Goal: Find specific page/section: Find specific page/section

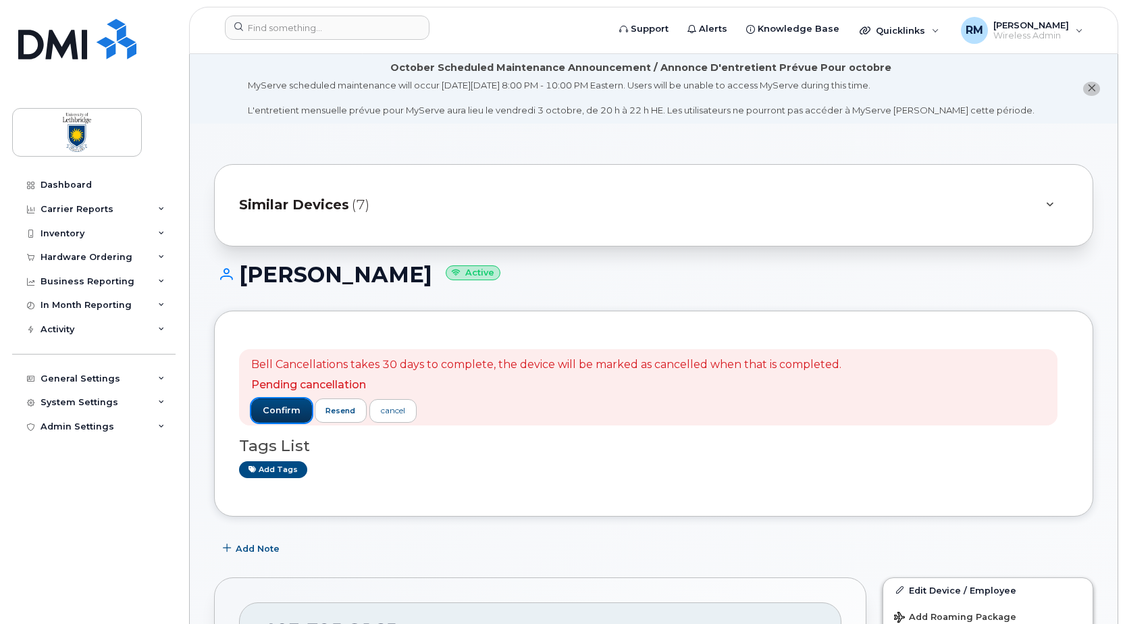
drag, startPoint x: 280, startPoint y: 413, endPoint x: 290, endPoint y: 412, distance: 10.2
click at [280, 412] on span "confirm" at bounding box center [282, 410] width 38 height 12
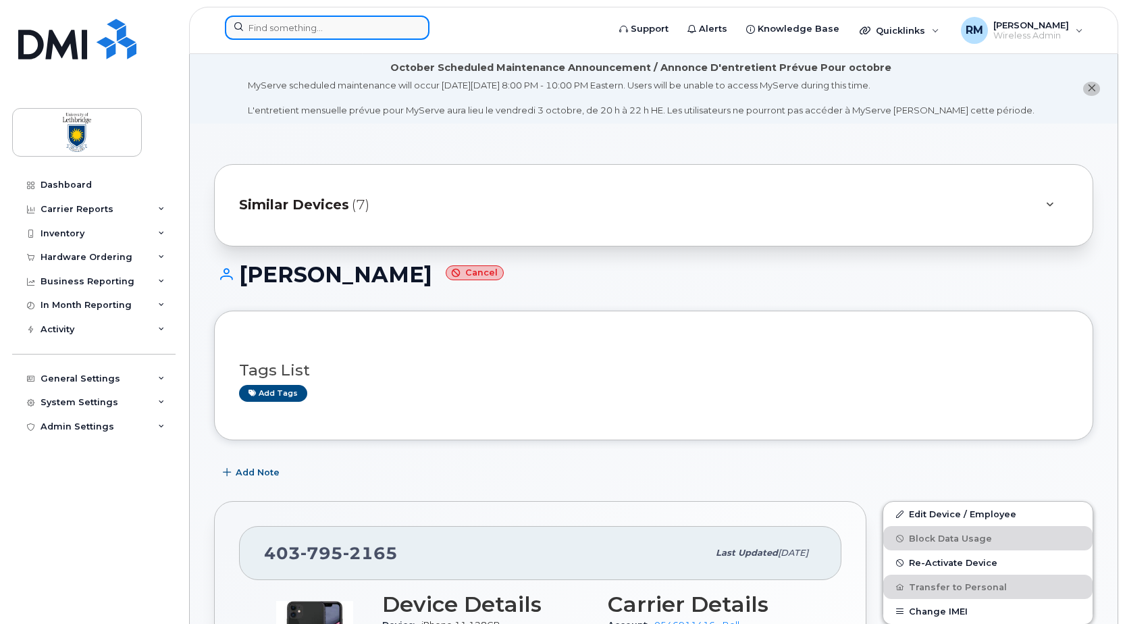
drag, startPoint x: 292, startPoint y: 34, endPoint x: 304, endPoint y: 34, distance: 11.5
click at [293, 34] on input at bounding box center [327, 28] width 205 height 24
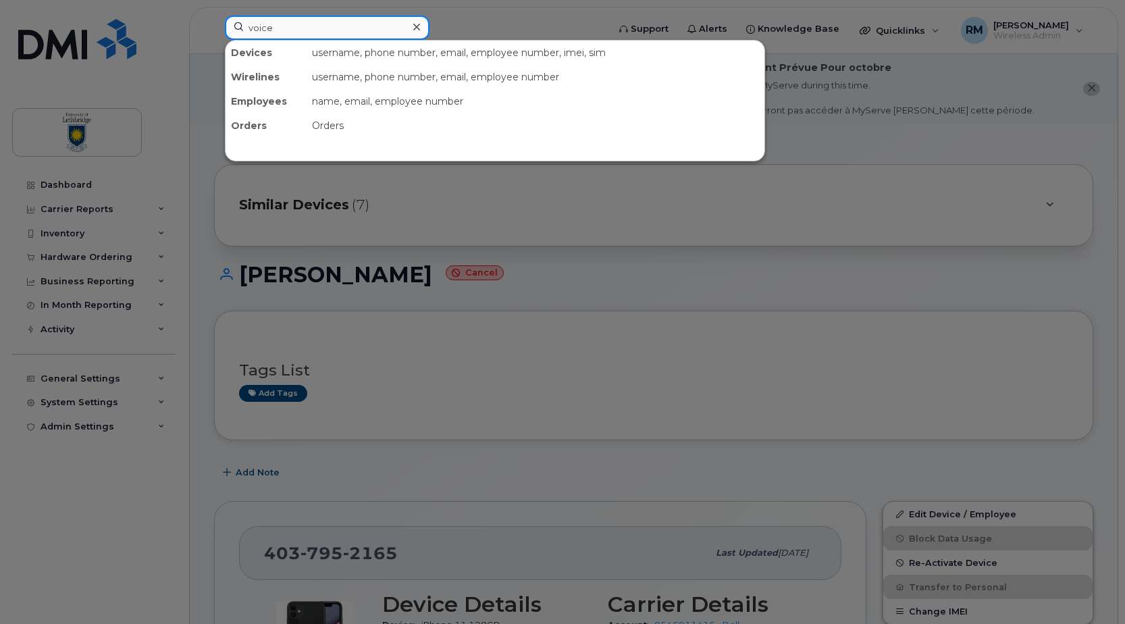
type input "voice"
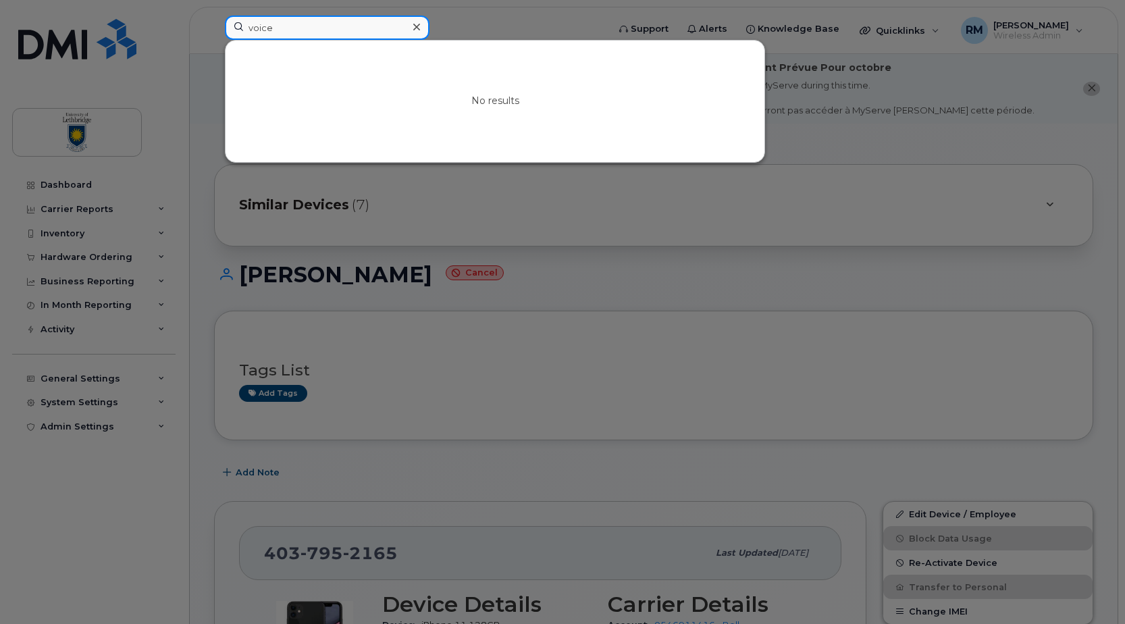
click at [359, 24] on input "voice" at bounding box center [327, 28] width 205 height 24
drag, startPoint x: 359, startPoint y: 24, endPoint x: 188, endPoint y: 20, distance: 170.2
click at [214, 20] on div "voice No results" at bounding box center [412, 31] width 396 height 30
click at [908, 248] on div at bounding box center [562, 312] width 1125 height 624
